Goal: Task Accomplishment & Management: Manage account settings

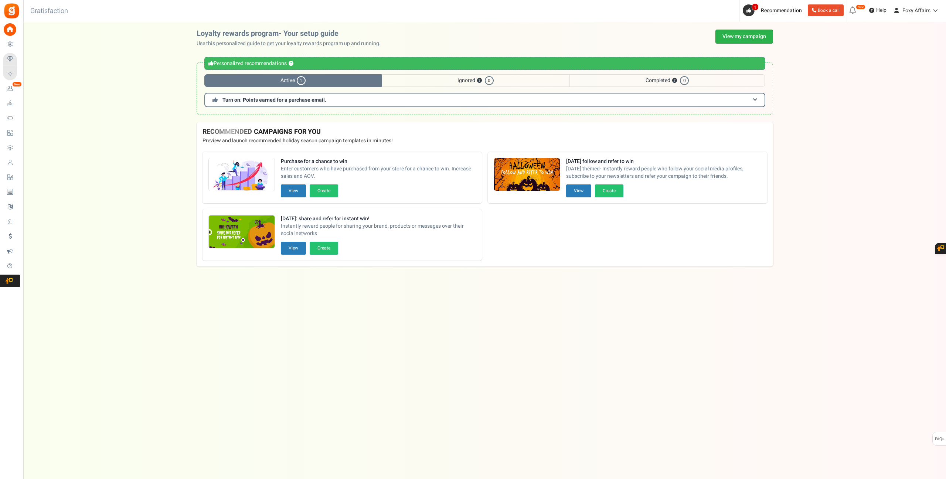
click at [736, 34] on link "View my campaign" at bounding box center [744, 37] width 58 height 14
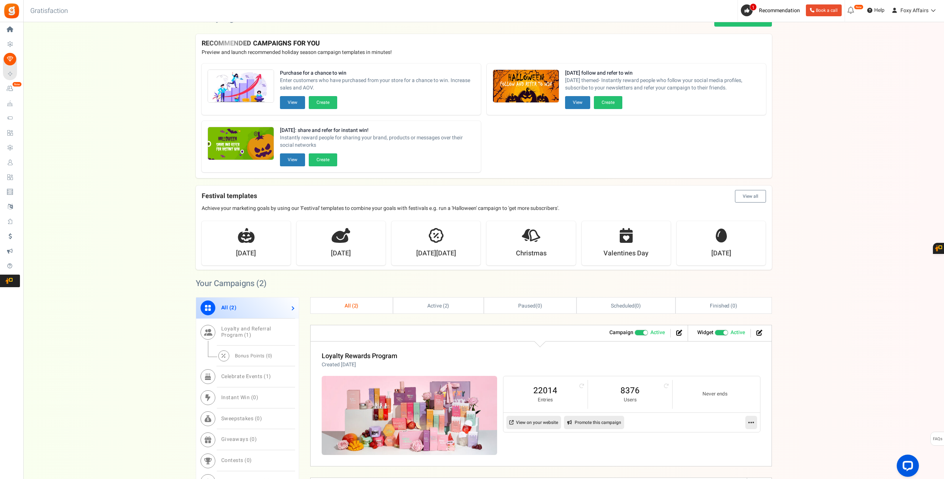
scroll to position [34, 0]
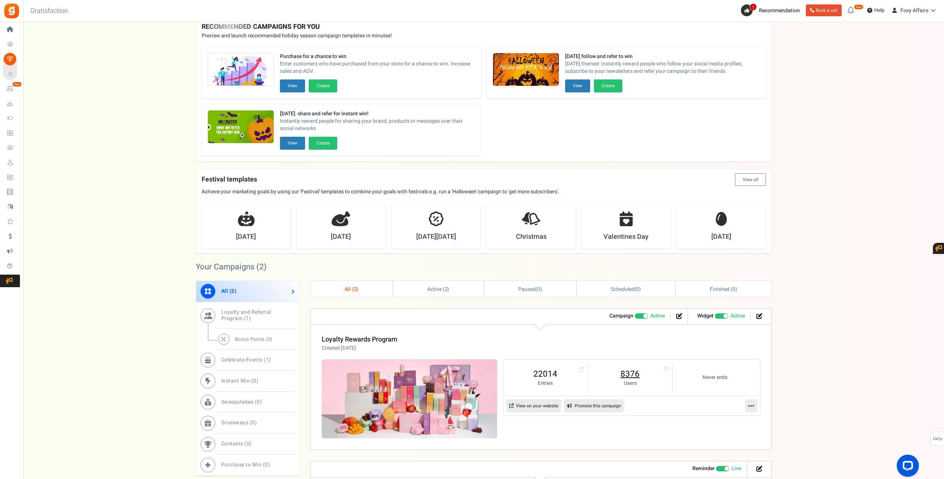
click at [631, 374] on link "8376" at bounding box center [630, 374] width 69 height 12
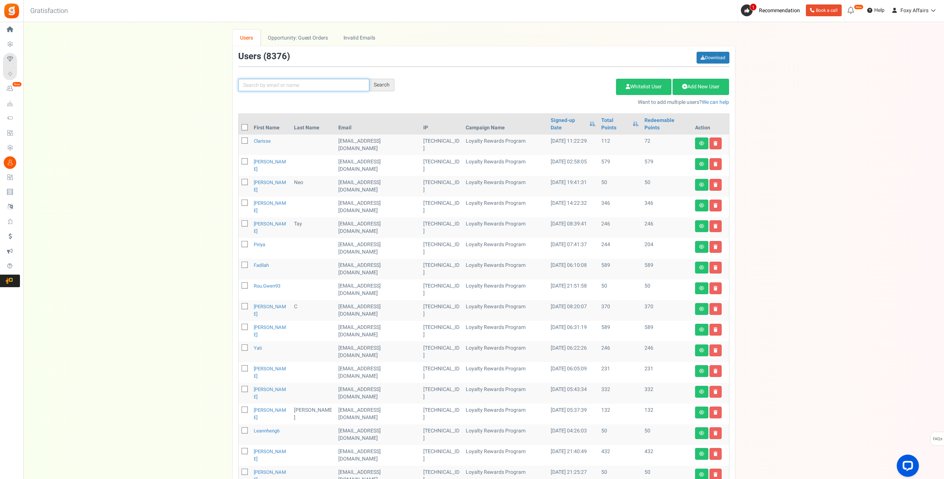
click at [326, 86] on input "text" at bounding box center [303, 85] width 131 height 13
paste input "[EMAIL_ADDRESS][DOMAIN_NAME]"
type input "[EMAIL_ADDRESS][DOMAIN_NAME]"
click at [381, 81] on div "Search" at bounding box center [381, 85] width 25 height 13
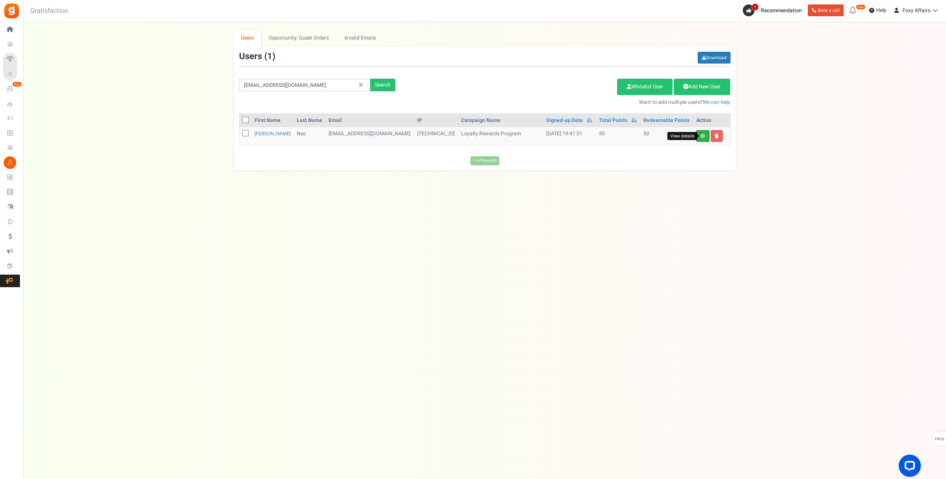
click at [703, 134] on icon at bounding box center [702, 136] width 5 height 4
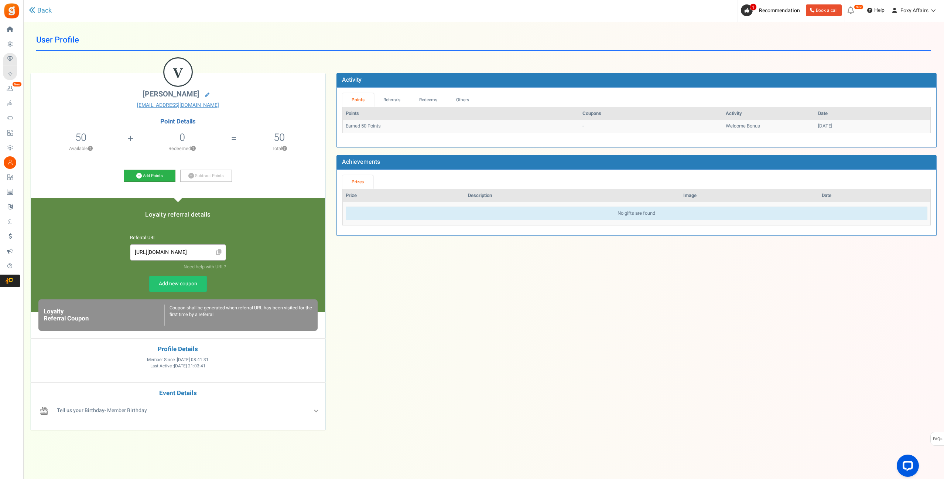
click at [139, 176] on icon at bounding box center [139, 176] width 6 height 6
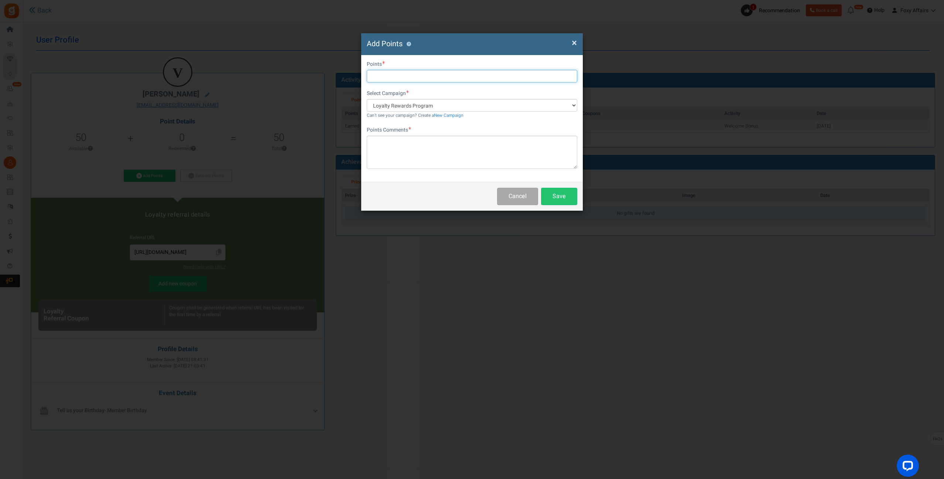
click at [444, 71] on input "text" at bounding box center [472, 76] width 211 height 13
type input "594"
click at [437, 138] on textarea at bounding box center [472, 152] width 211 height 33
type textarea "Shopee & TikTok Orders"
click at [561, 192] on button "Save" at bounding box center [559, 196] width 36 height 17
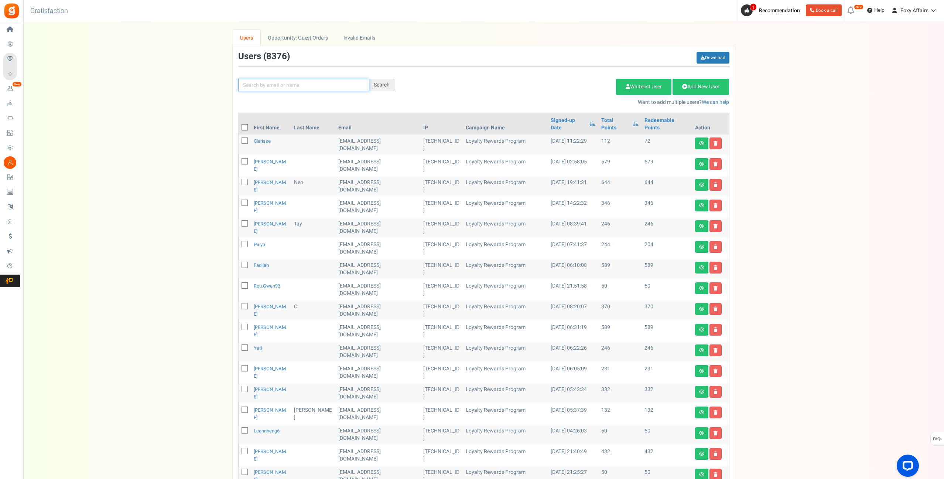
click at [277, 88] on input "text" at bounding box center [303, 85] width 131 height 13
paste input "[PERSON_NAME][EMAIL_ADDRESS][DOMAIN_NAME]"
type input "[PERSON_NAME][EMAIL_ADDRESS][DOMAIN_NAME]"
click at [389, 86] on div "Search" at bounding box center [381, 85] width 25 height 13
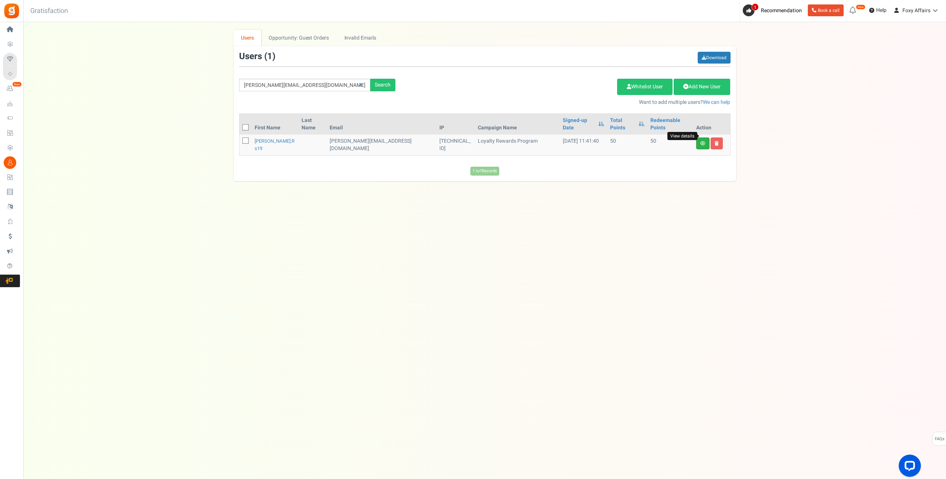
click at [701, 141] on icon at bounding box center [702, 143] width 5 height 4
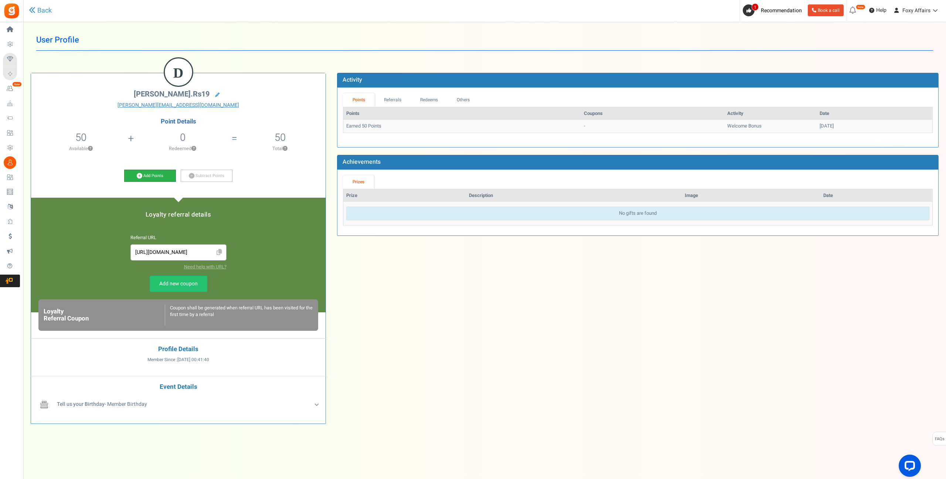
click at [137, 175] on icon at bounding box center [140, 176] width 6 height 6
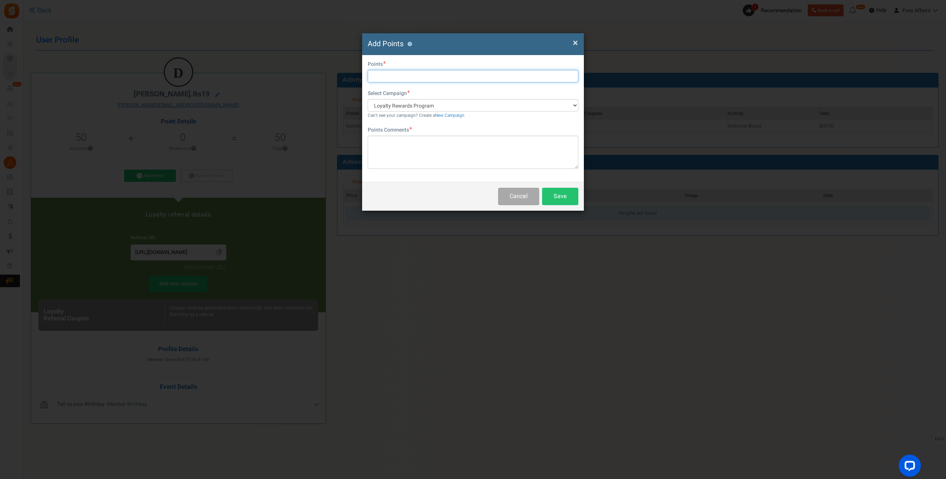
click at [391, 72] on input "text" at bounding box center [473, 76] width 211 height 13
type input "1395"
click at [415, 149] on textarea at bounding box center [473, 152] width 211 height 33
type textarea "Shopee & TikTok Orders"
click at [563, 197] on button "Save" at bounding box center [560, 196] width 36 height 17
